Goal: Task Accomplishment & Management: Manage account settings

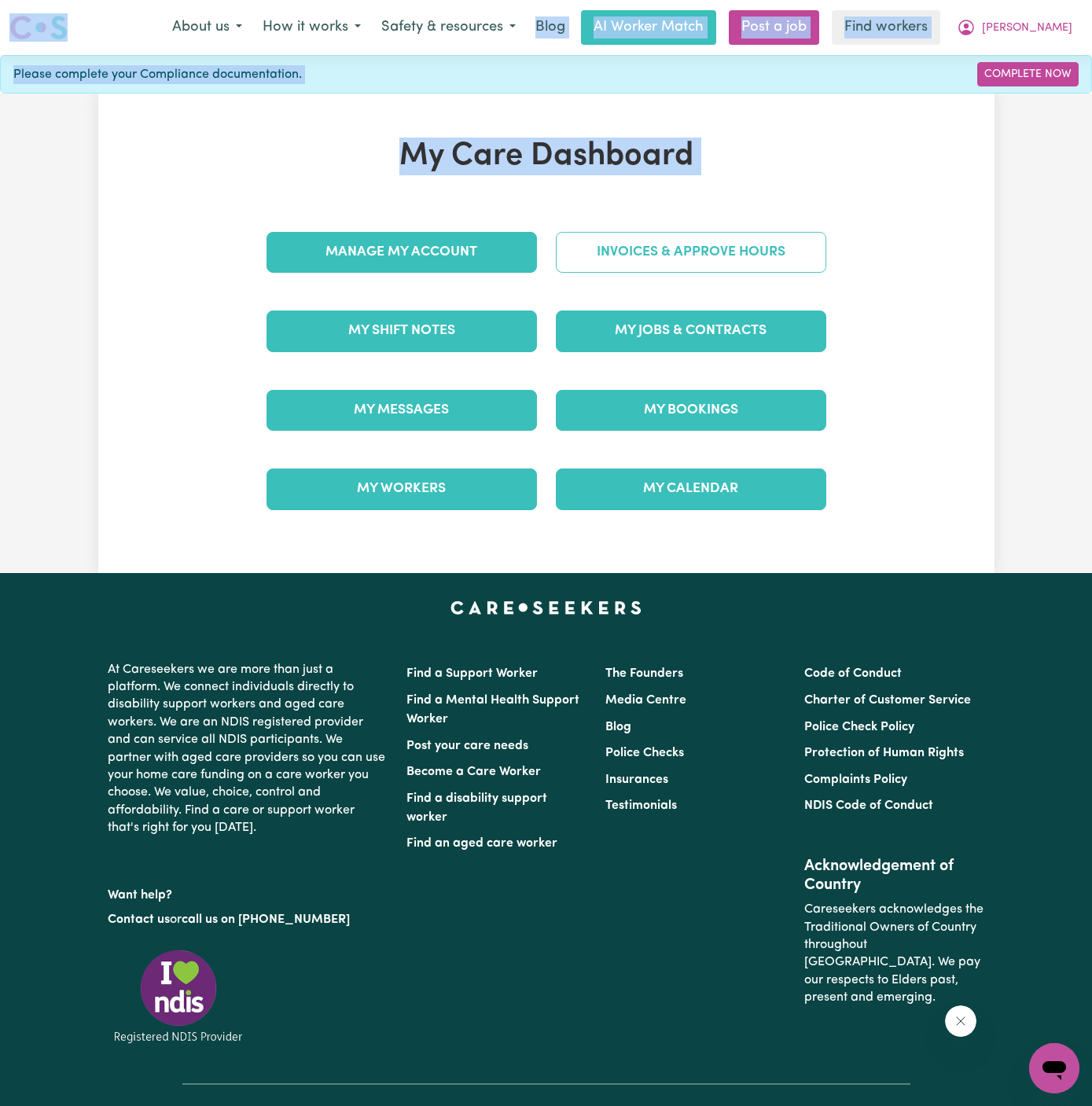
click at [738, 263] on link "Invoices & Approve Hours" at bounding box center [691, 252] width 271 height 41
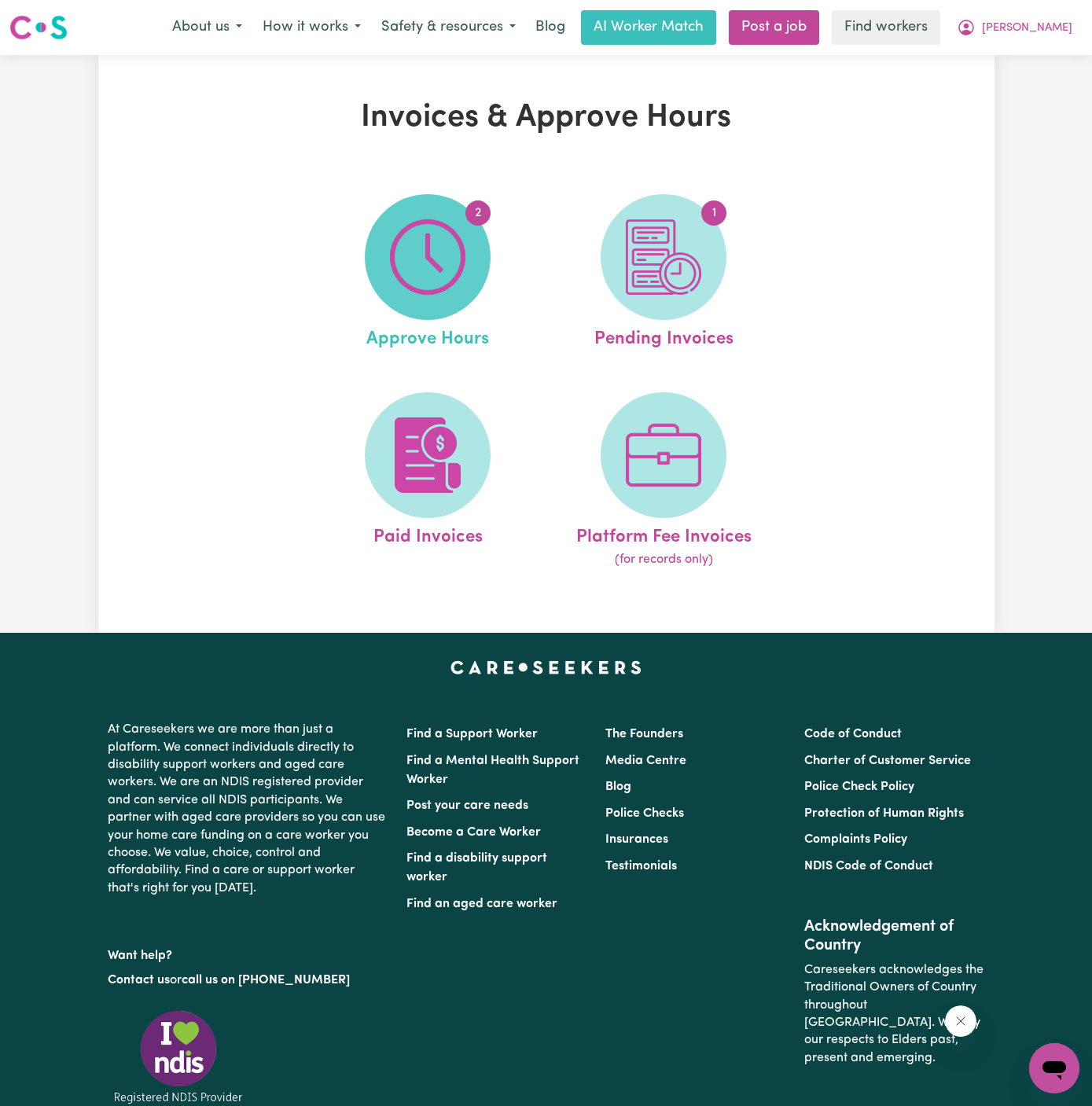
click at [418, 306] on span "2" at bounding box center [427, 256] width 126 height 126
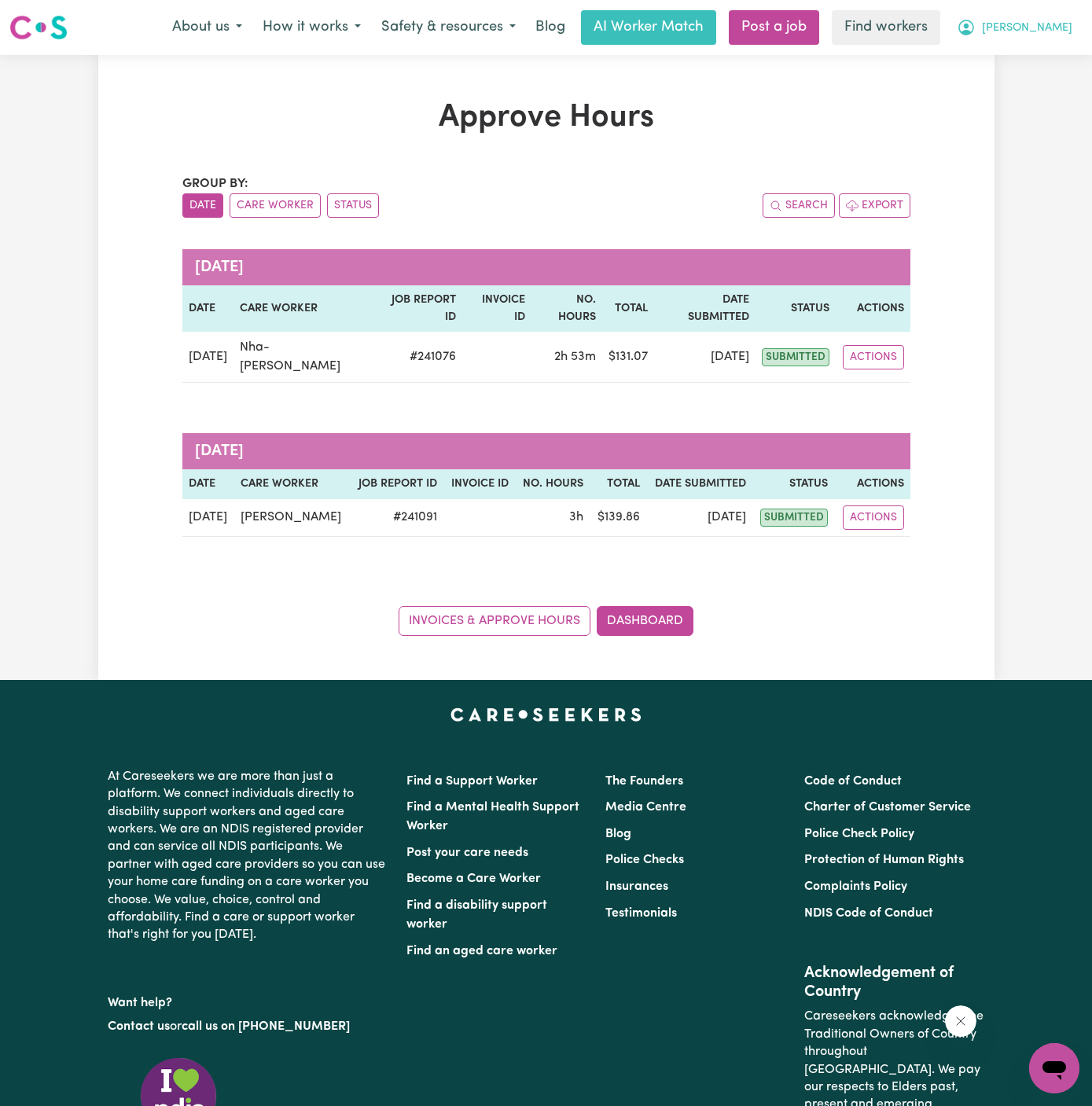
click at [1058, 21] on span "[PERSON_NAME]" at bounding box center [1027, 28] width 91 height 18
click at [1051, 54] on link "My Dashboard" at bounding box center [1019, 62] width 124 height 30
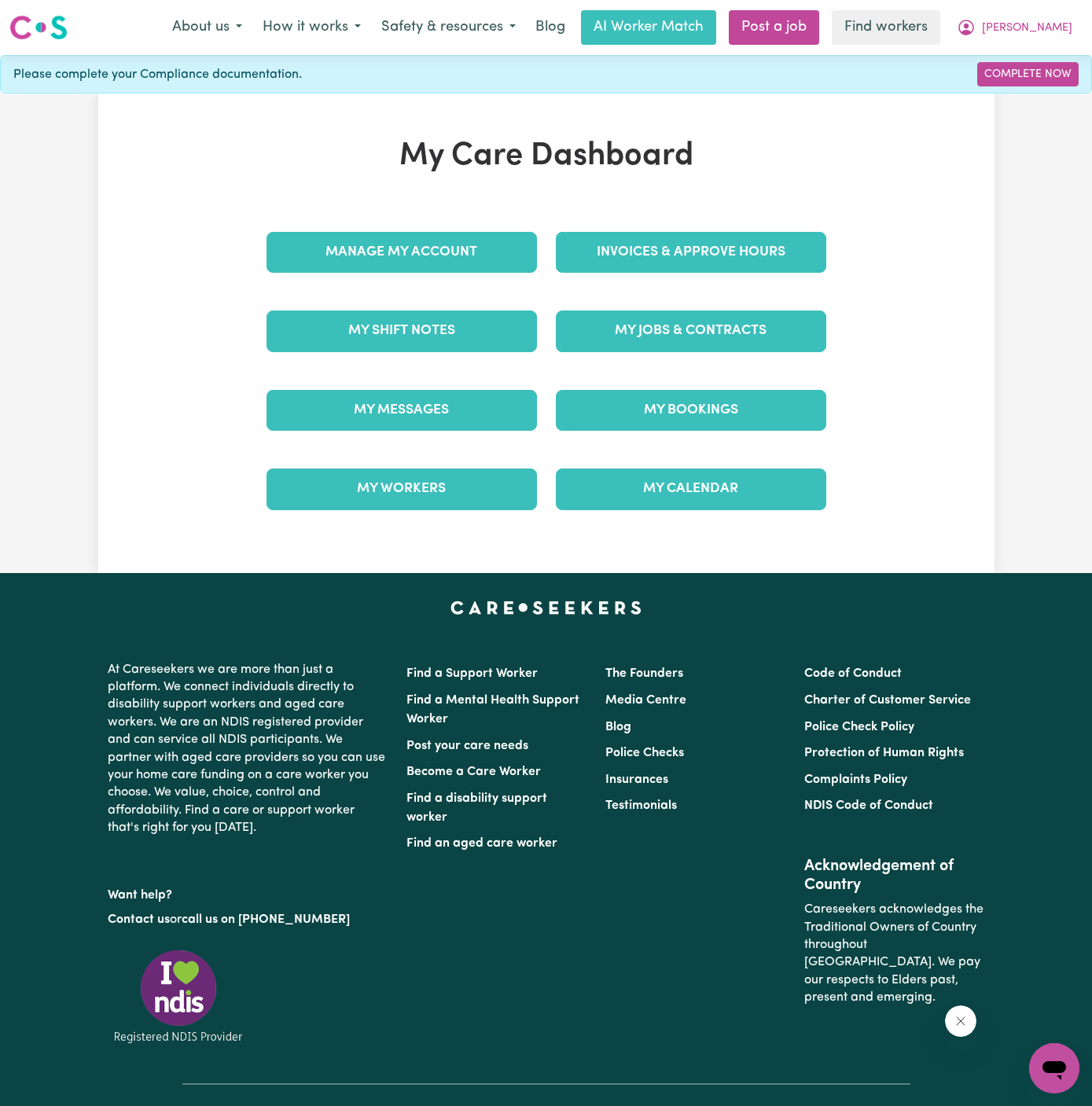
click at [1051, 44] on div "Menu About us How it works Safety & resources Blog AI Worker Match Post a job F…" at bounding box center [546, 27] width 1092 height 36
click at [1055, 26] on span "[PERSON_NAME]" at bounding box center [1027, 28] width 91 height 18
click at [1044, 82] on link "Logout" at bounding box center [1019, 91] width 124 height 30
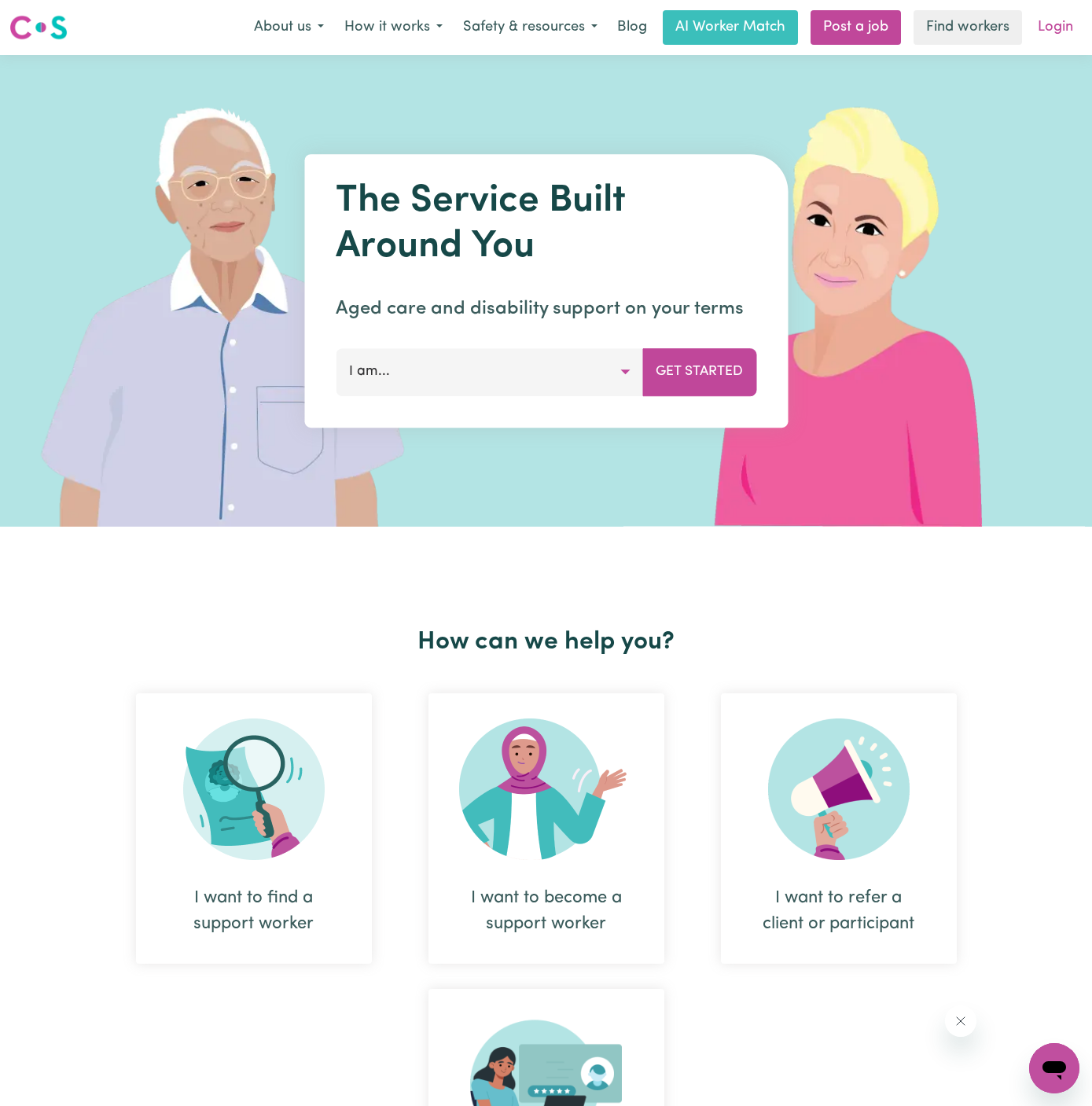
click at [1048, 39] on link "Login" at bounding box center [1056, 27] width 55 height 34
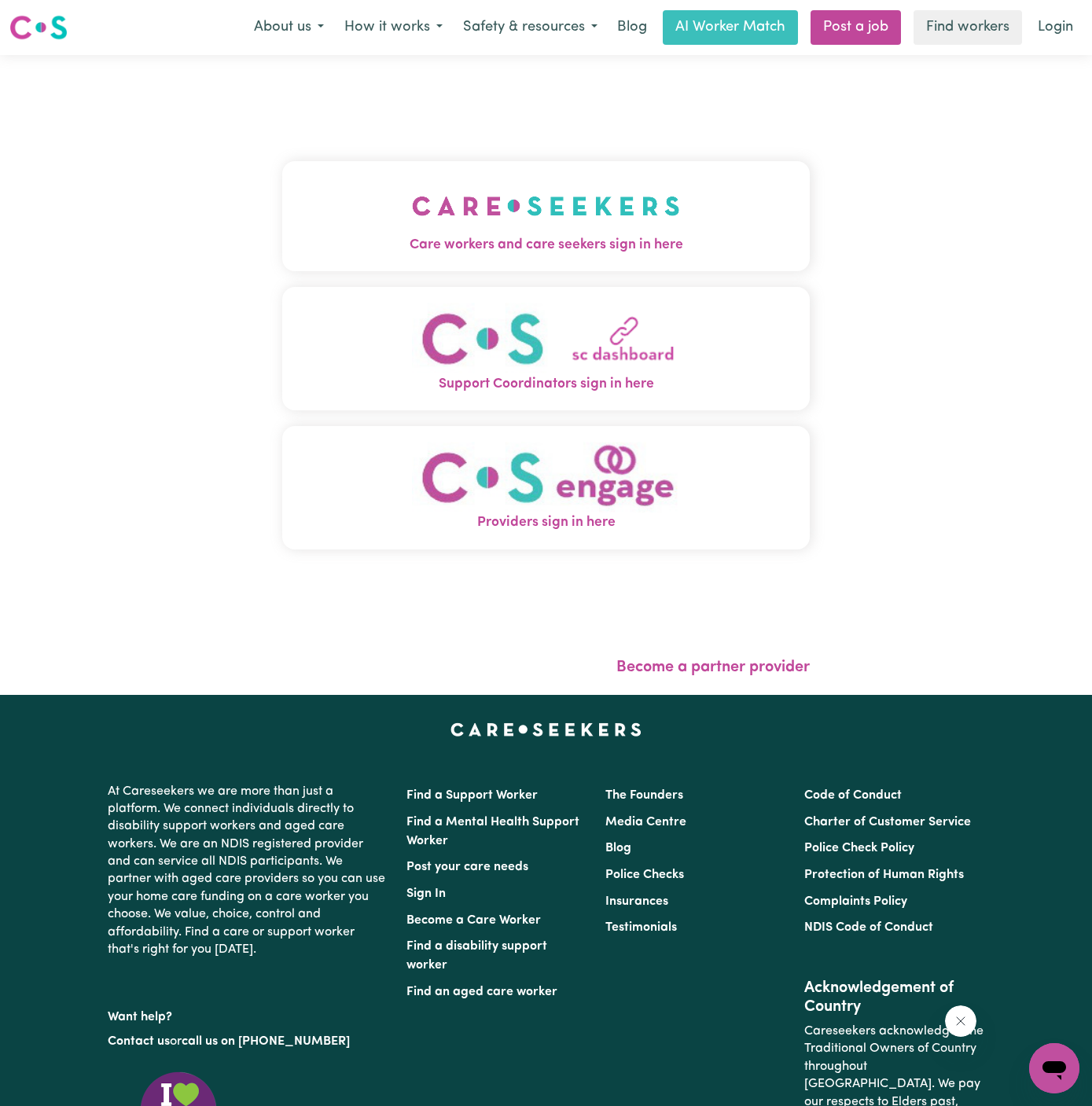
click at [635, 212] on button "Care workers and care seekers sign in here" at bounding box center [546, 216] width 527 height 110
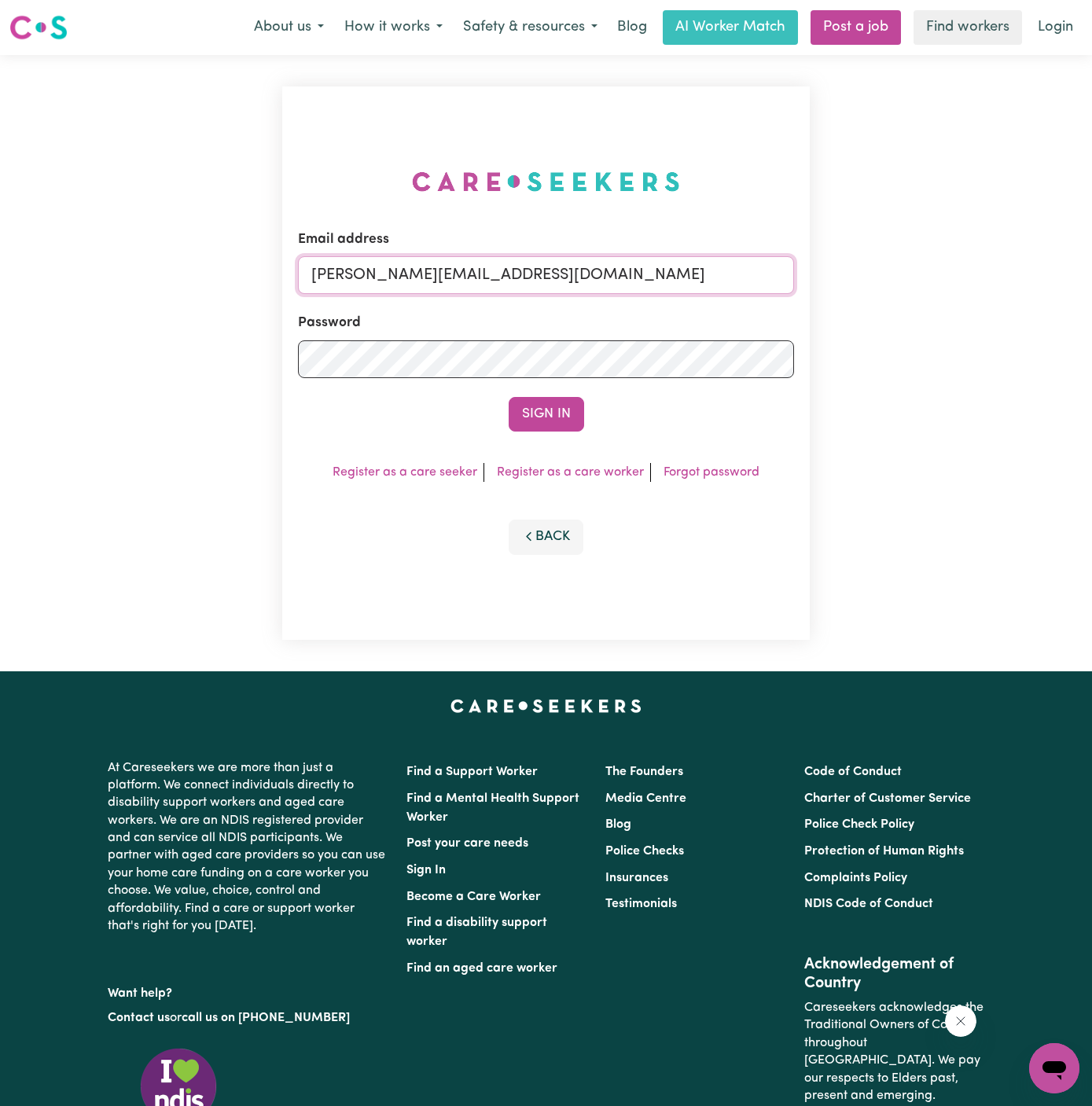
click at [672, 287] on input "dyan@careseekers.com.au" at bounding box center [546, 275] width 496 height 38
drag, startPoint x: 389, startPoint y: 274, endPoint x: 1135, endPoint y: 271, distance: 746.0
click at [1091, 271] on html "Menu About us How it works Safety & resources Blog AI Worker Match Post a job F…" at bounding box center [546, 673] width 1092 height 1347
type input "superuser~SarwanRoopraPAWA@careseekers.com.au"
click at [562, 430] on button "Sign In" at bounding box center [546, 413] width 76 height 34
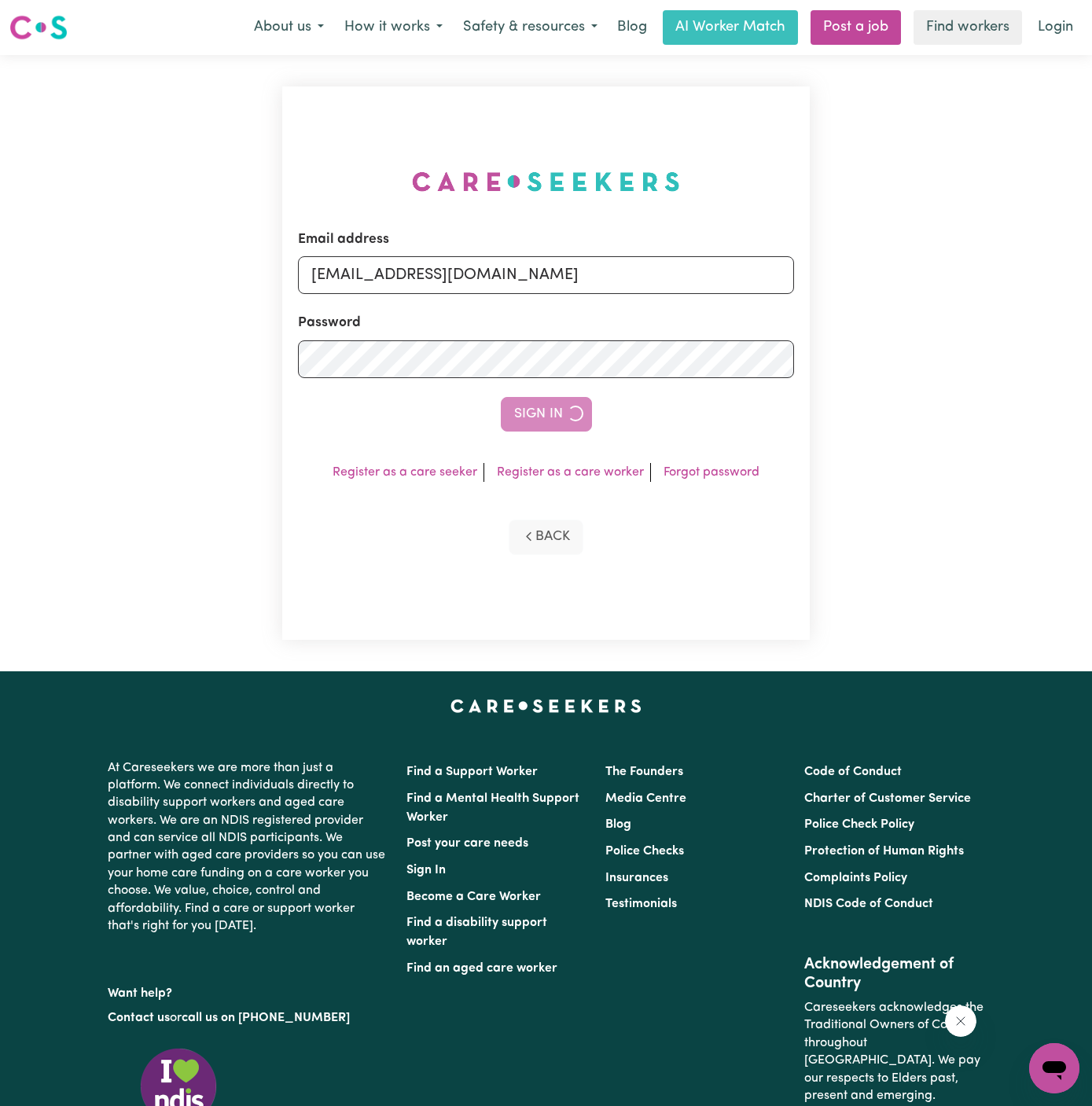
click at [562, 430] on div "Sign In" at bounding box center [546, 413] width 496 height 34
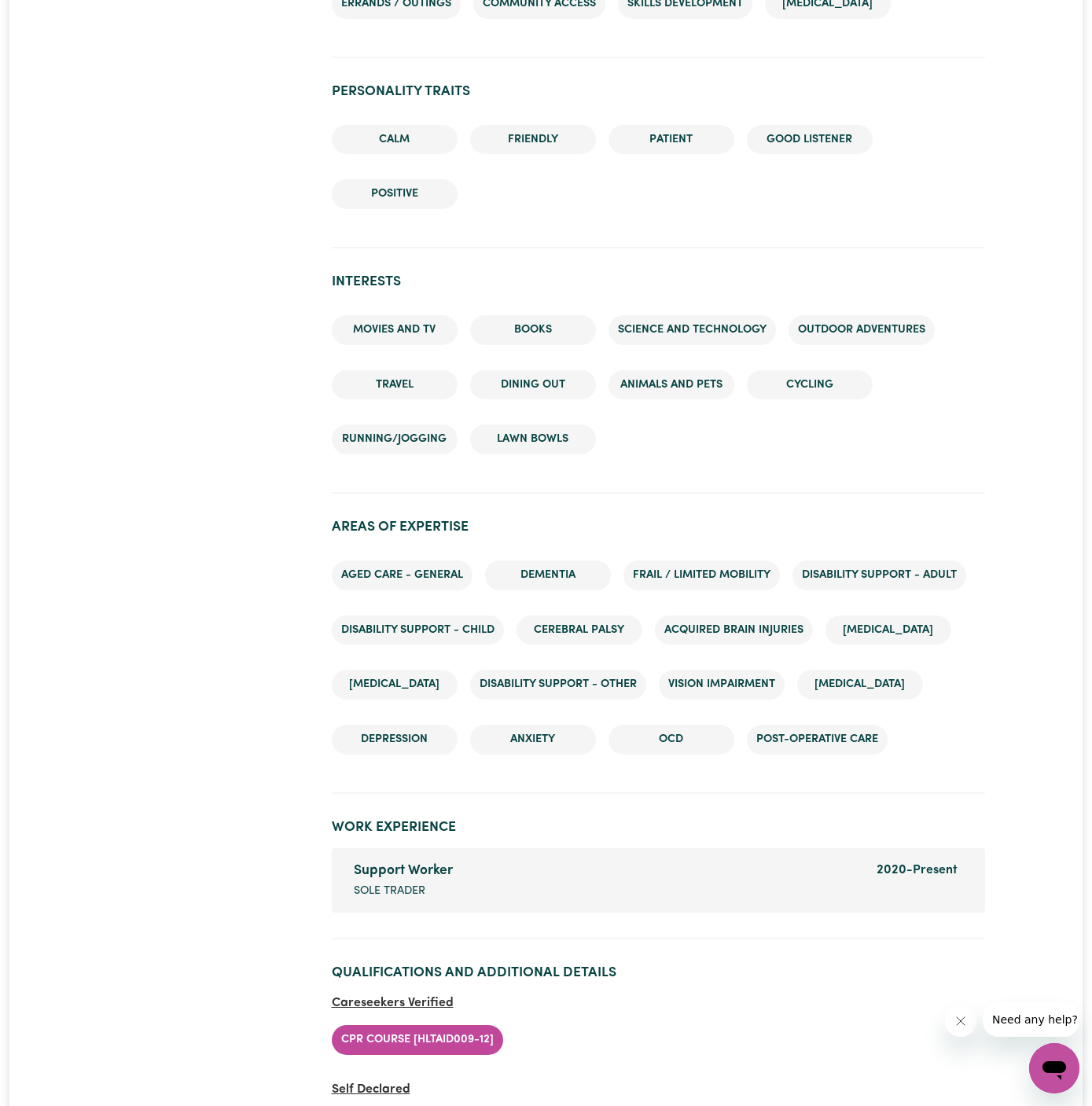
scroll to position [2191, 0]
